Goal: Task Accomplishment & Management: Manage account settings

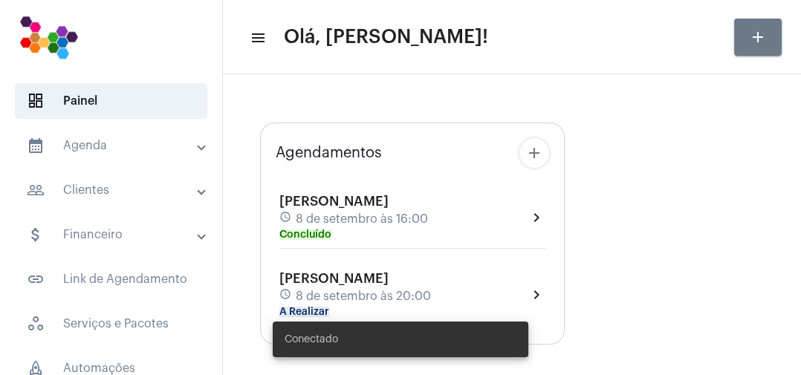
type input "[URL][DOMAIN_NAME]"
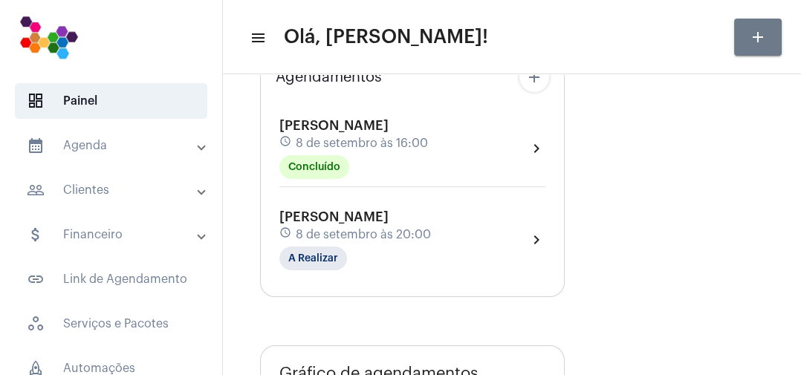
scroll to position [187, 0]
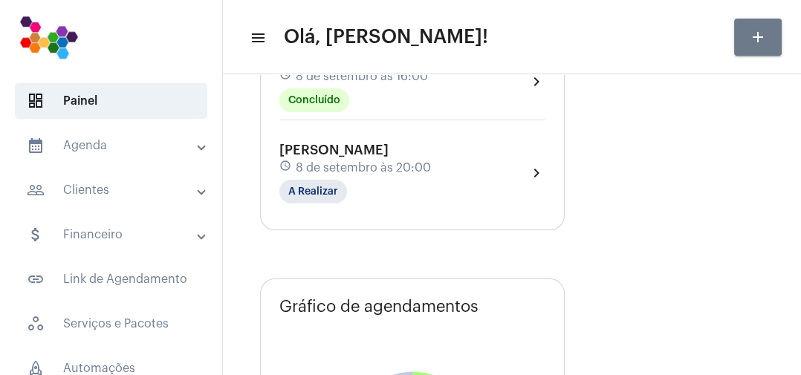
click at [503, 85] on div "[PERSON_NAME] schedule 8 de setembro às 16:00 Concluído chevron_right" at bounding box center [412, 81] width 266 height 61
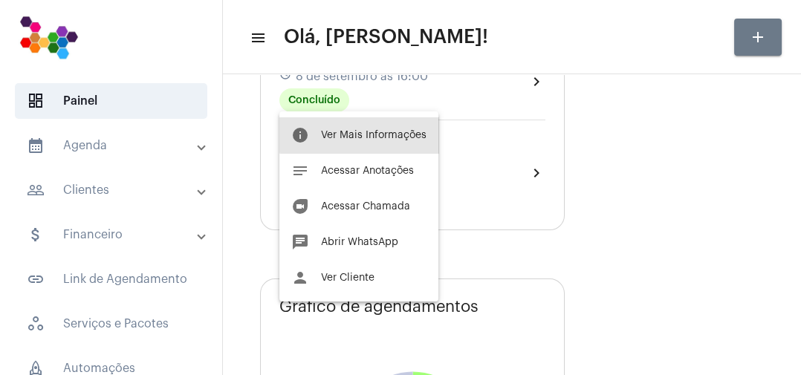
click at [400, 134] on span "Ver Mais Informações" at bounding box center [373, 135] width 105 height 10
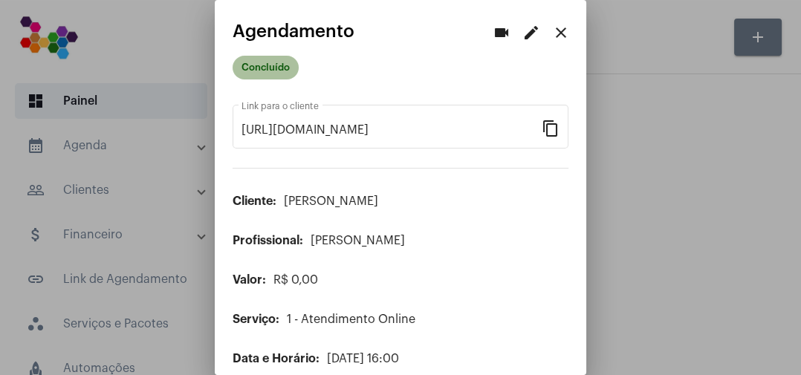
click at [290, 63] on mat-chip "Concluído" at bounding box center [265, 68] width 66 height 24
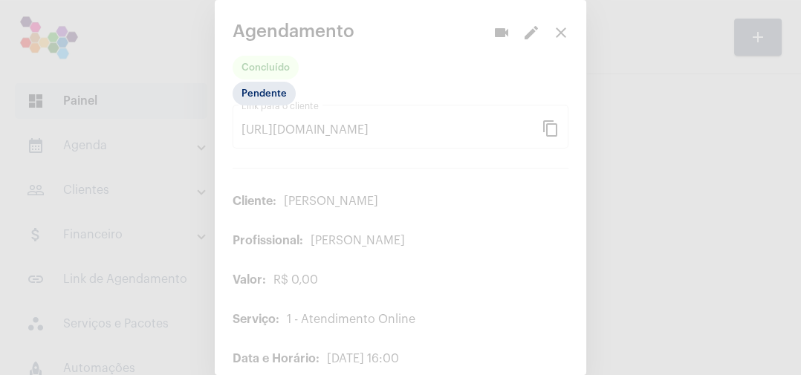
click at [274, 70] on div at bounding box center [400, 187] width 801 height 375
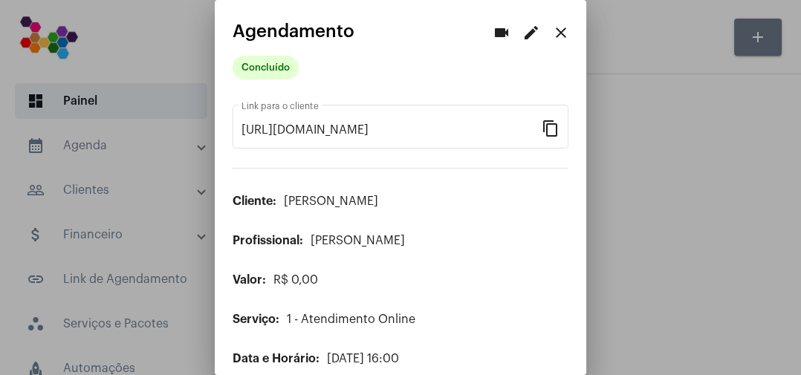
click at [562, 34] on mat-icon "close" at bounding box center [561, 33] width 18 height 18
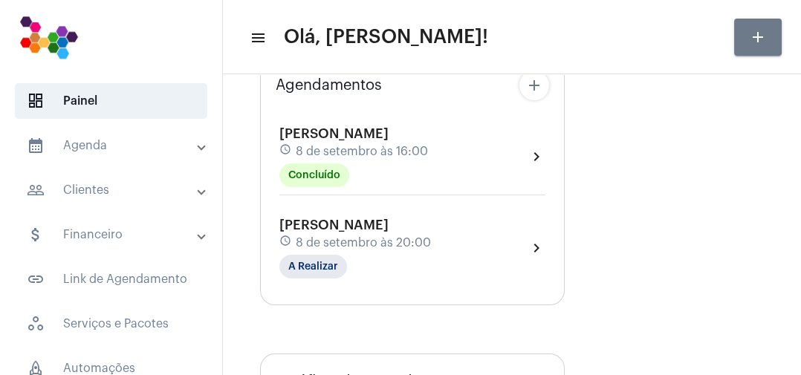
scroll to position [118, 0]
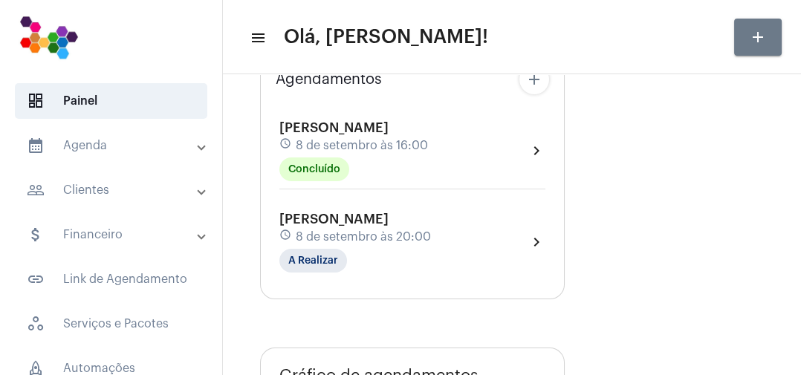
click at [416, 269] on div "[PERSON_NAME] schedule 8 de setembro às 20:00 A Realizar" at bounding box center [355, 242] width 152 height 61
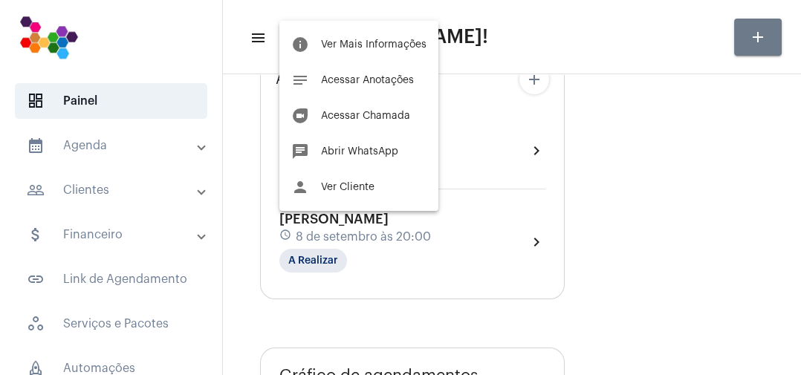
click at [411, 40] on span "Ver Mais Informações" at bounding box center [373, 44] width 105 height 10
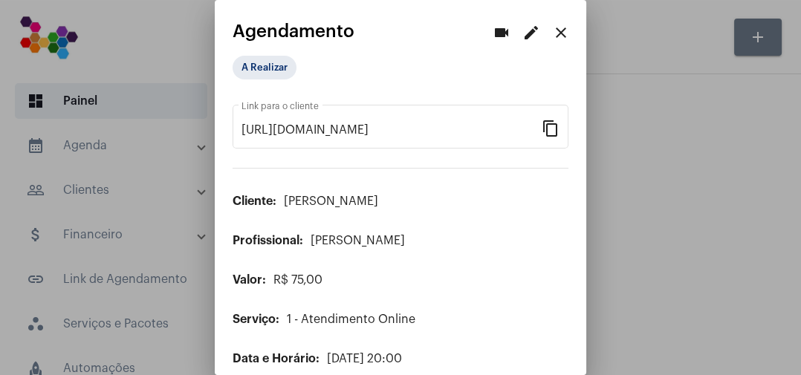
click at [294, 76] on div "A Realizar" at bounding box center [307, 68] width 154 height 30
click at [280, 66] on mat-chip "A Realizar" at bounding box center [264, 68] width 64 height 24
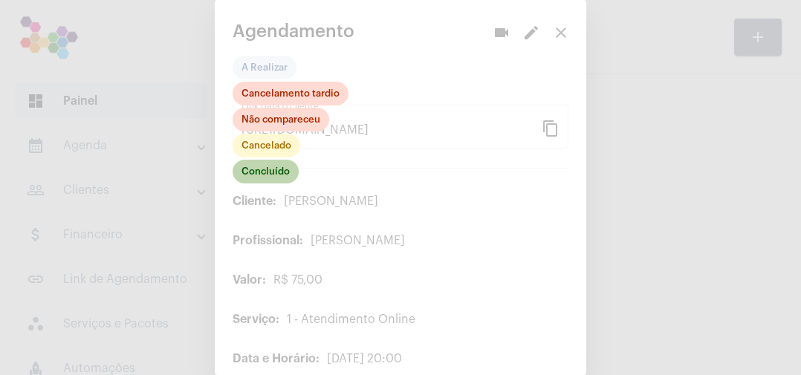
click at [279, 173] on mat-chip "Concluído" at bounding box center [265, 172] width 66 height 24
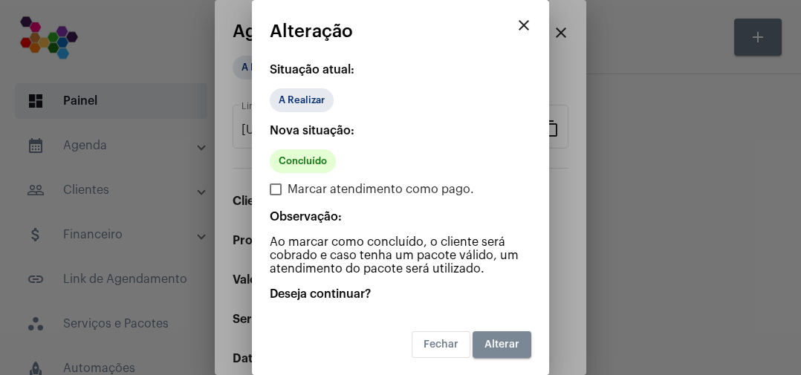
click at [515, 346] on span "Alterar" at bounding box center [501, 344] width 35 height 10
